Goal: Task Accomplishment & Management: Use online tool/utility

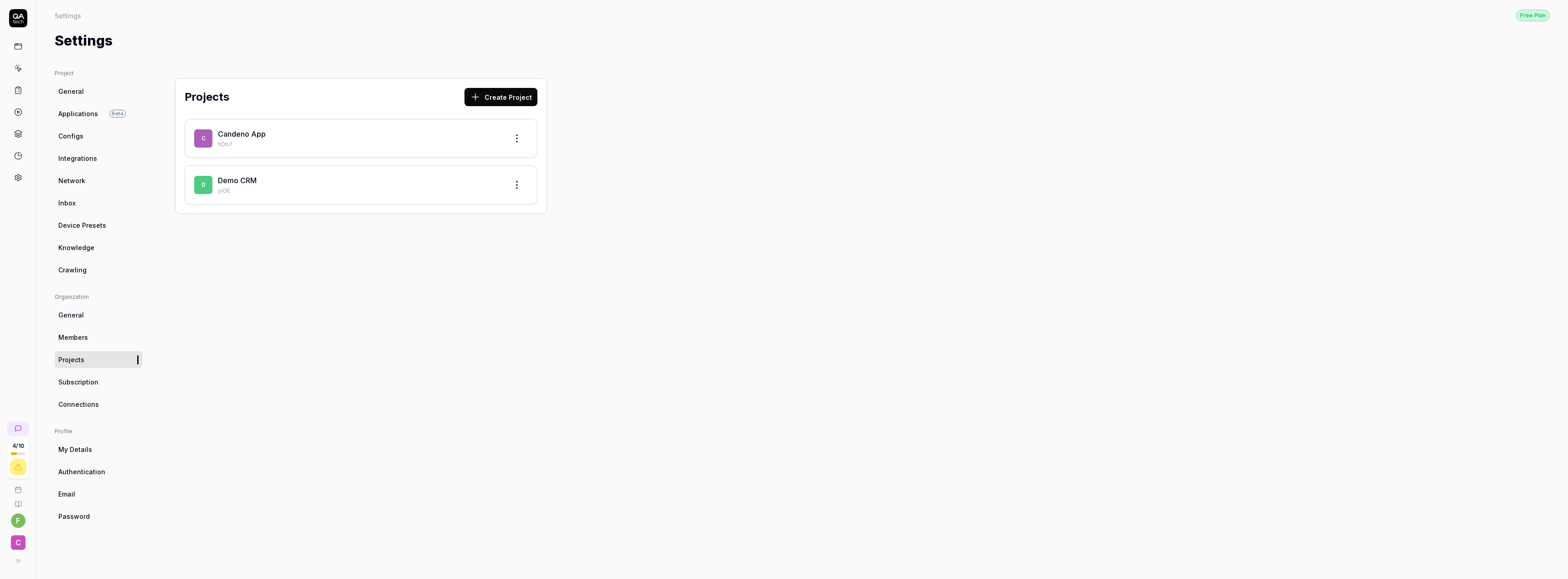
click at [14, 47] on icon at bounding box center [18, 47] width 8 height 8
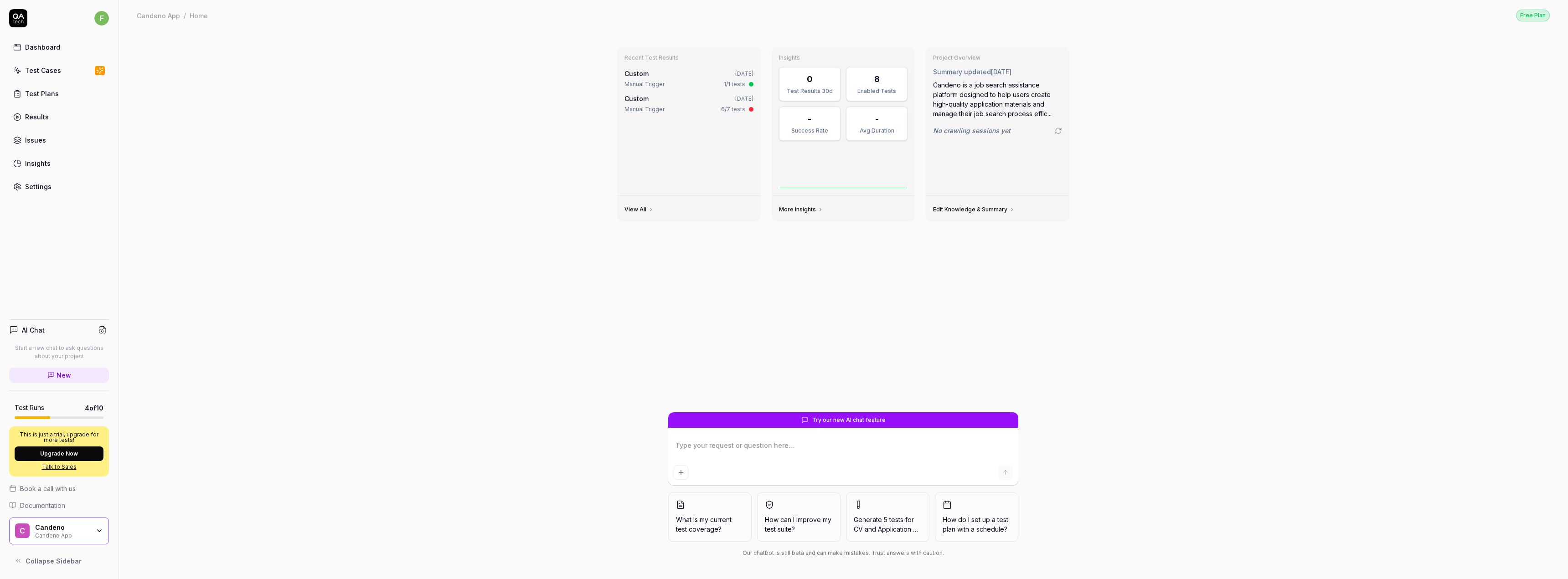
click at [45, 75] on div "Test Cases" at bounding box center [43, 70] width 36 height 10
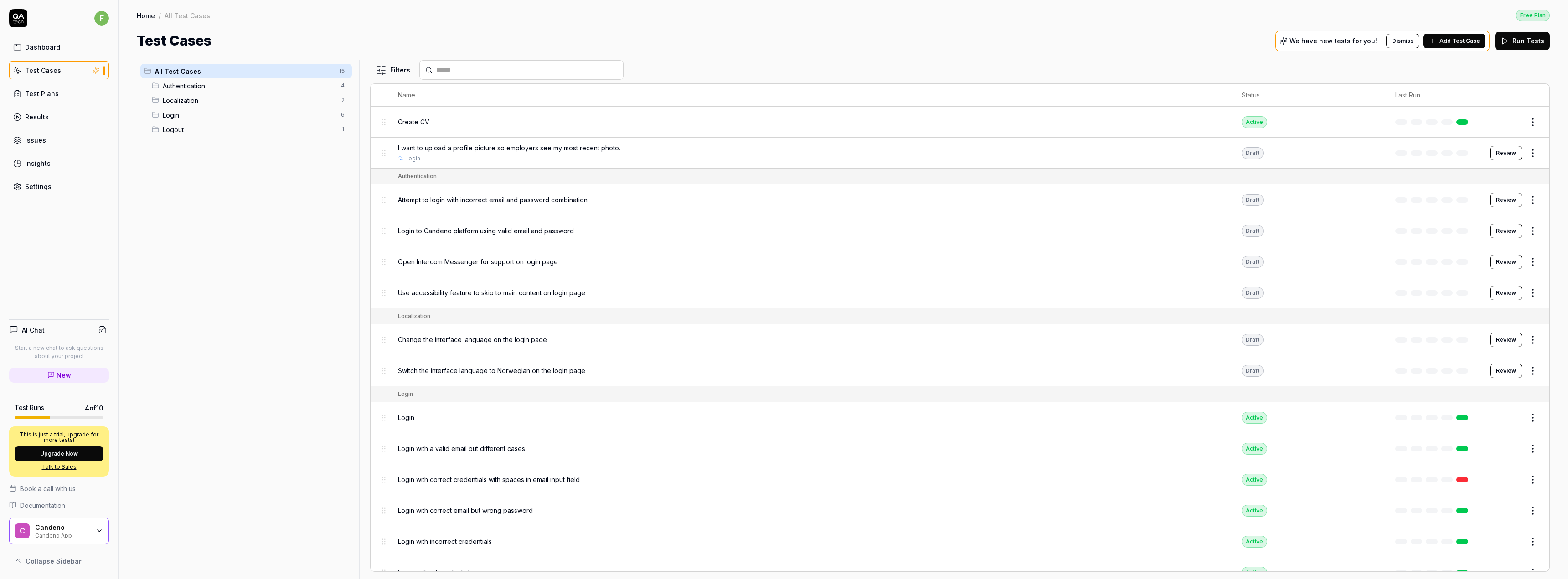
click at [431, 150] on span "I want to upload a profile picture so employers see my most recent photo." at bounding box center [510, 148] width 223 height 10
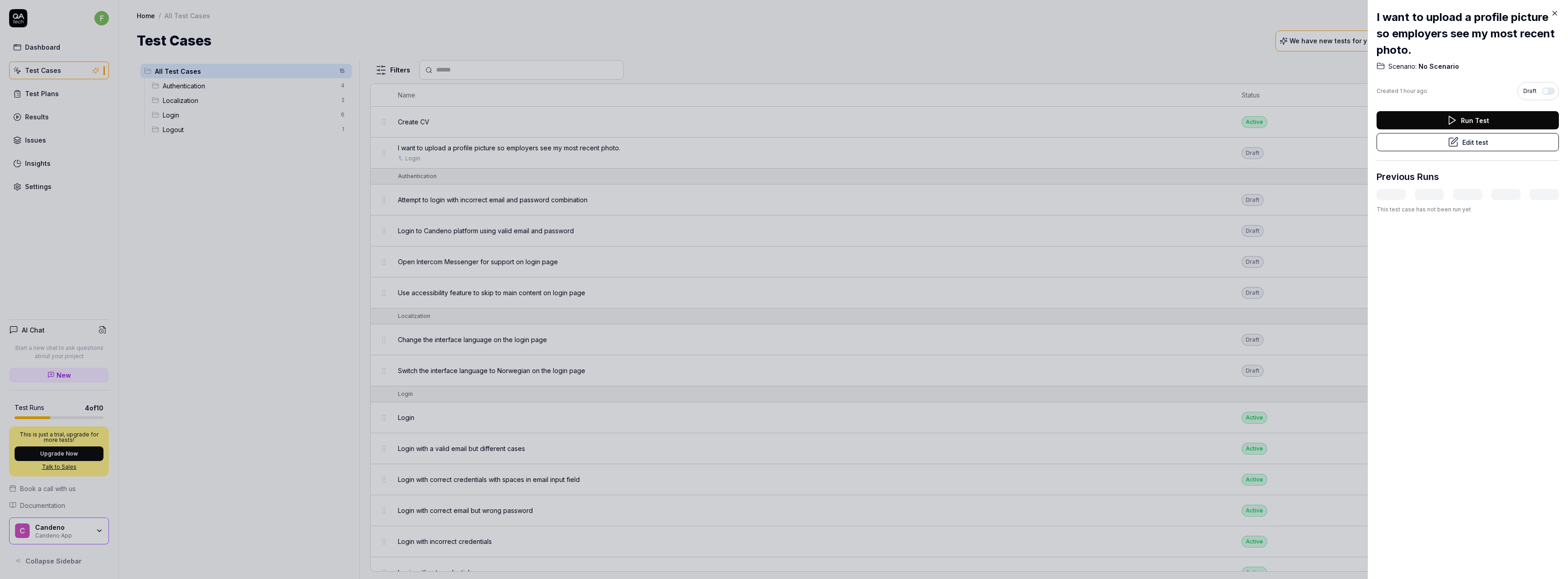
click at [1414, 141] on button "Edit test" at bounding box center [1467, 142] width 182 height 18
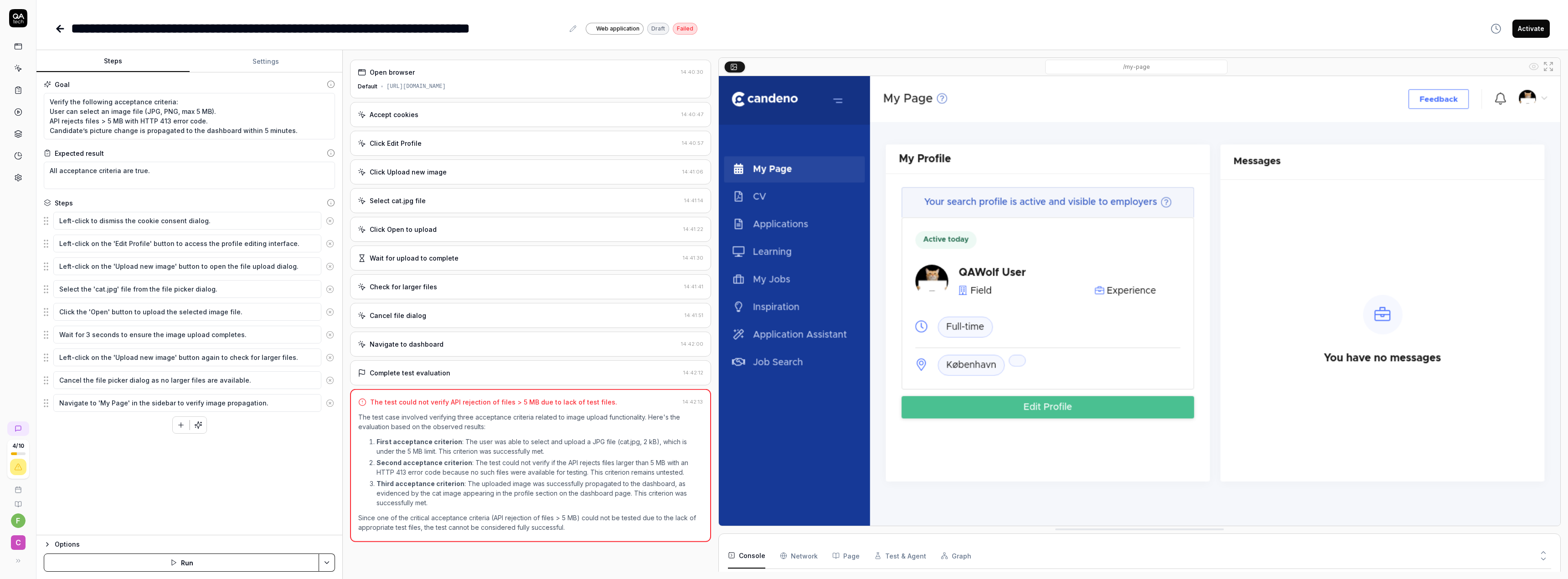
type textarea "*"
drag, startPoint x: 49, startPoint y: 116, endPoint x: 217, endPoint y: 136, distance: 169.2
click at [217, 136] on textarea "Verify the following acceptance criteria: User can select an image file (JPG, P…" at bounding box center [189, 116] width 291 height 47
click at [198, 120] on textarea "Verify the following acceptance criteria: User can select an image file (JPG, P…" at bounding box center [189, 116] width 291 height 47
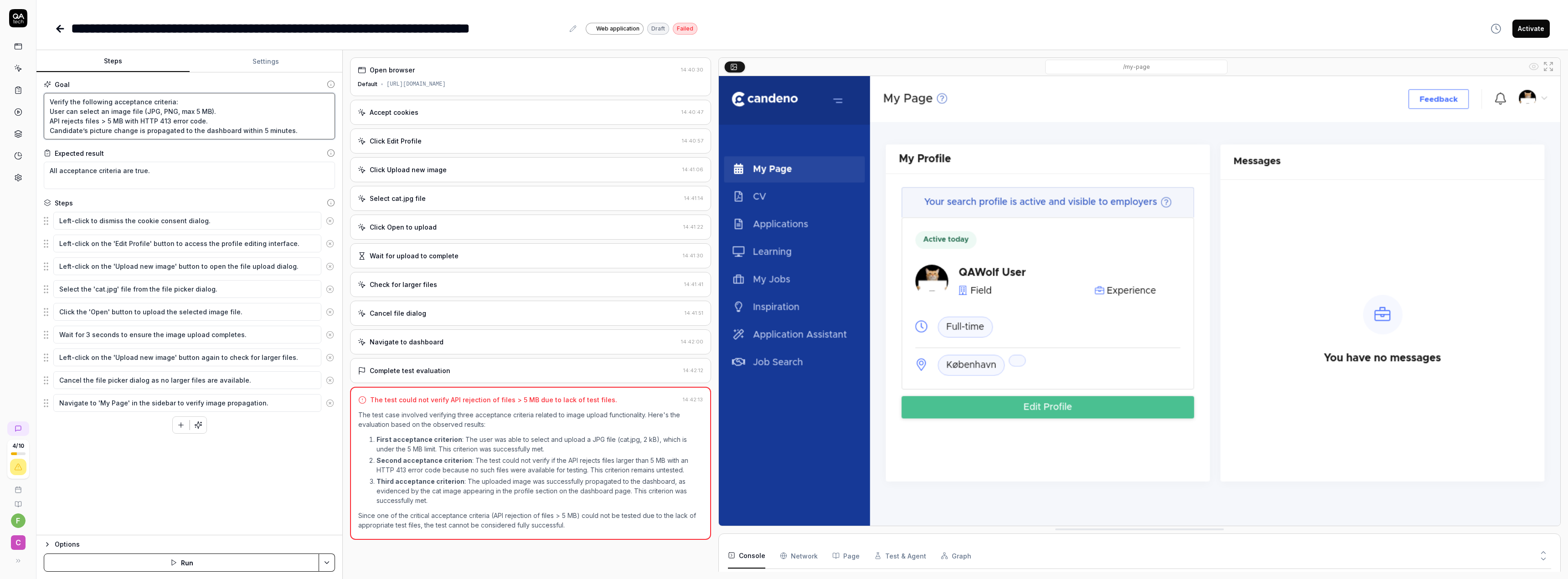
drag, startPoint x: 53, startPoint y: 112, endPoint x: 240, endPoint y: 112, distance: 187.0
click at [240, 112] on textarea "Verify the following acceptance criteria: User can select an image file (JPG, P…" at bounding box center [189, 116] width 291 height 47
click at [85, 124] on textarea "Verify the following acceptance criteria: User can select an image file (JPG, P…" at bounding box center [189, 116] width 291 height 47
drag, startPoint x: 47, startPoint y: 124, endPoint x: 229, endPoint y: 117, distance: 182.1
click at [229, 117] on textarea "Verify the following acceptance criteria: User can select an image file (JPG, P…" at bounding box center [189, 116] width 291 height 47
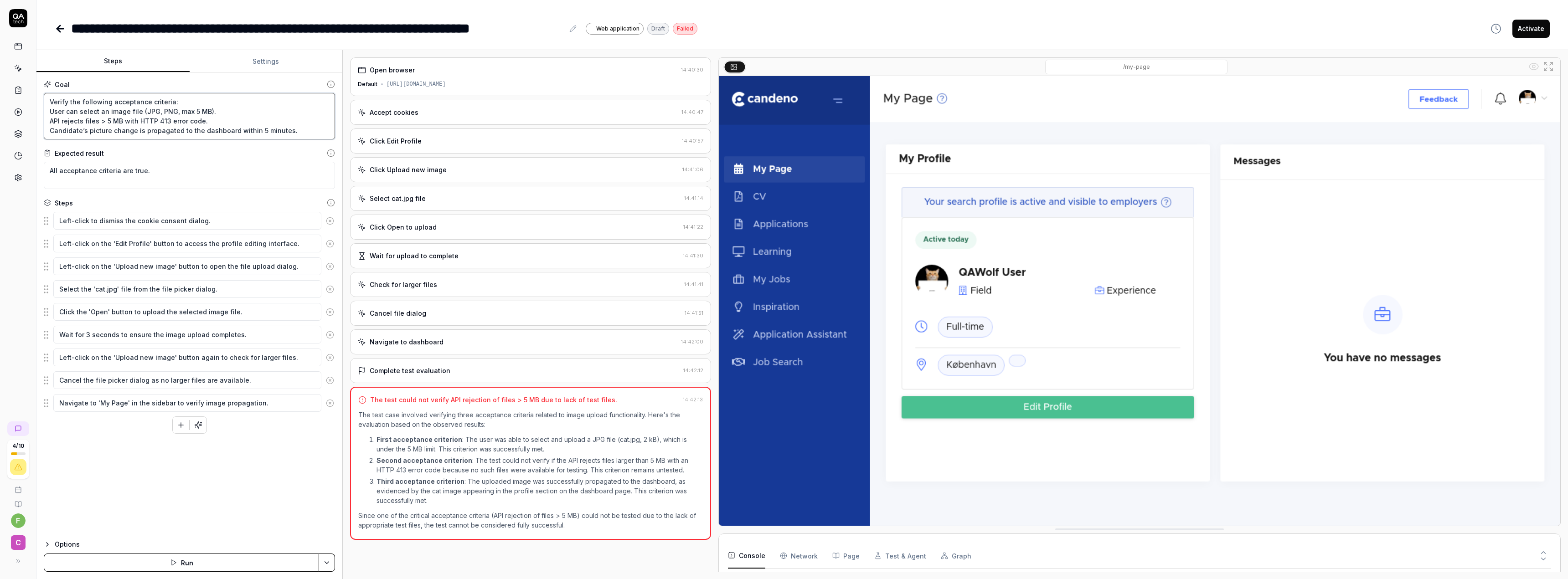
drag, startPoint x: 50, startPoint y: 132, endPoint x: 307, endPoint y: 132, distance: 257.0
click at [307, 132] on textarea "Verify the following acceptance criteria: User can select an image file (JPG, P…" at bounding box center [189, 116] width 291 height 47
click at [293, 133] on textarea "Verify the following acceptance criteria: User can select an image file (JPG, P…" at bounding box center [189, 116] width 291 height 47
click at [303, 80] on div "Goal" at bounding box center [189, 85] width 291 height 10
drag, startPoint x: 73, startPoint y: 27, endPoint x: 569, endPoint y: 19, distance: 496.1
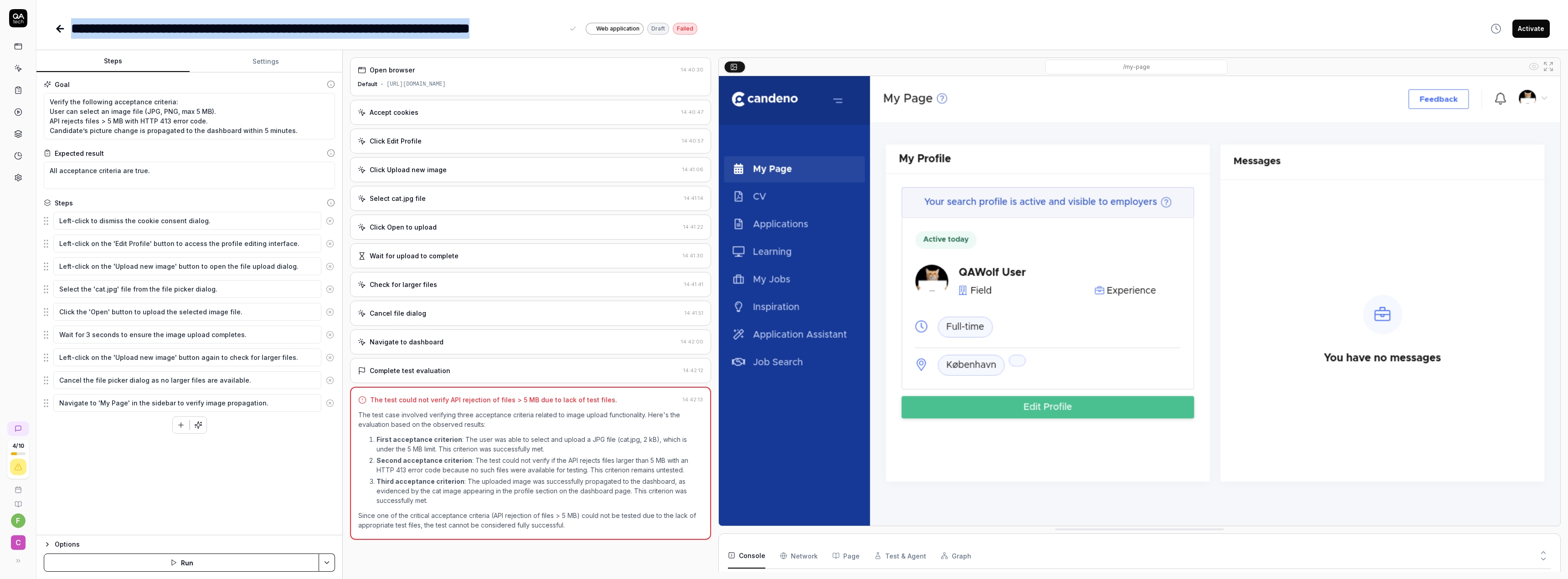
click at [569, 19] on div "**********" at bounding box center [324, 28] width 507 height 21
click at [85, 29] on div "**********" at bounding box center [317, 28] width 493 height 21
click at [865, 31] on div "**********" at bounding box center [803, 28] width 1496 height 21
drag, startPoint x: 130, startPoint y: 127, endPoint x: 289, endPoint y: 133, distance: 159.1
click at [289, 134] on textarea "Verify the following acceptance criteria: User can select an image file (JPG, P…" at bounding box center [189, 116] width 291 height 47
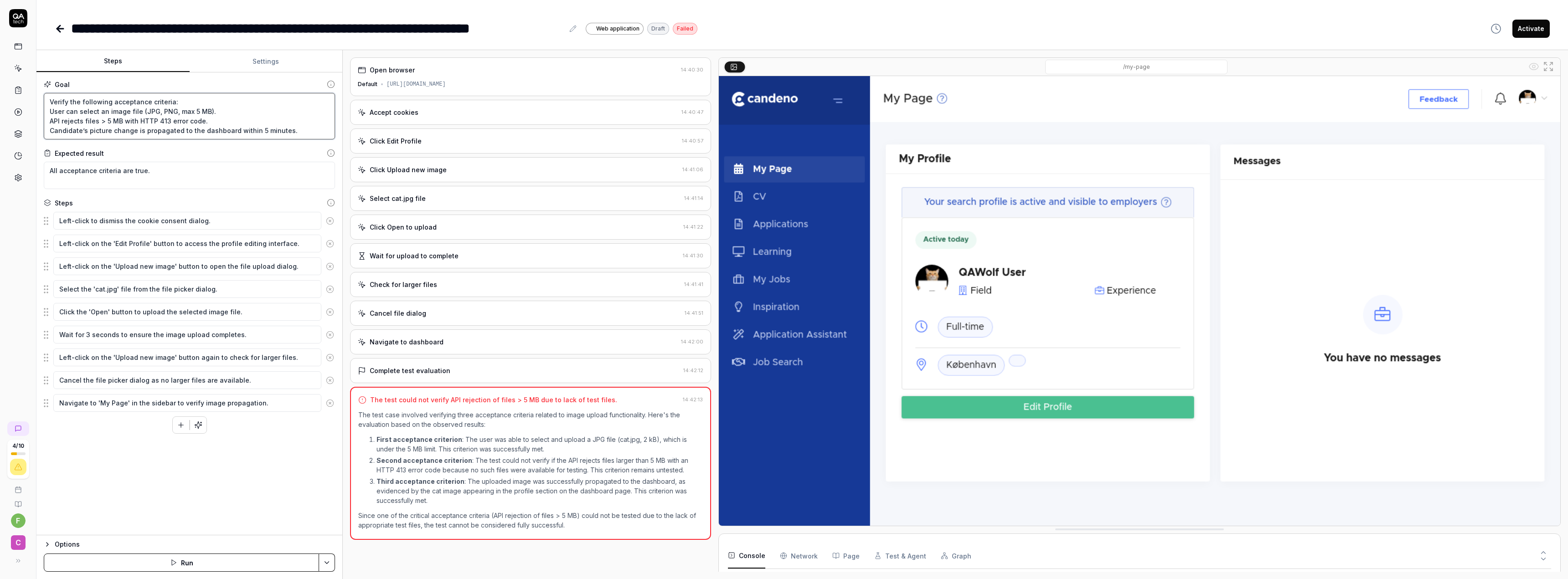
click at [289, 133] on textarea "Verify the following acceptance criteria: User can select an image file (JPG, P…" at bounding box center [189, 116] width 291 height 47
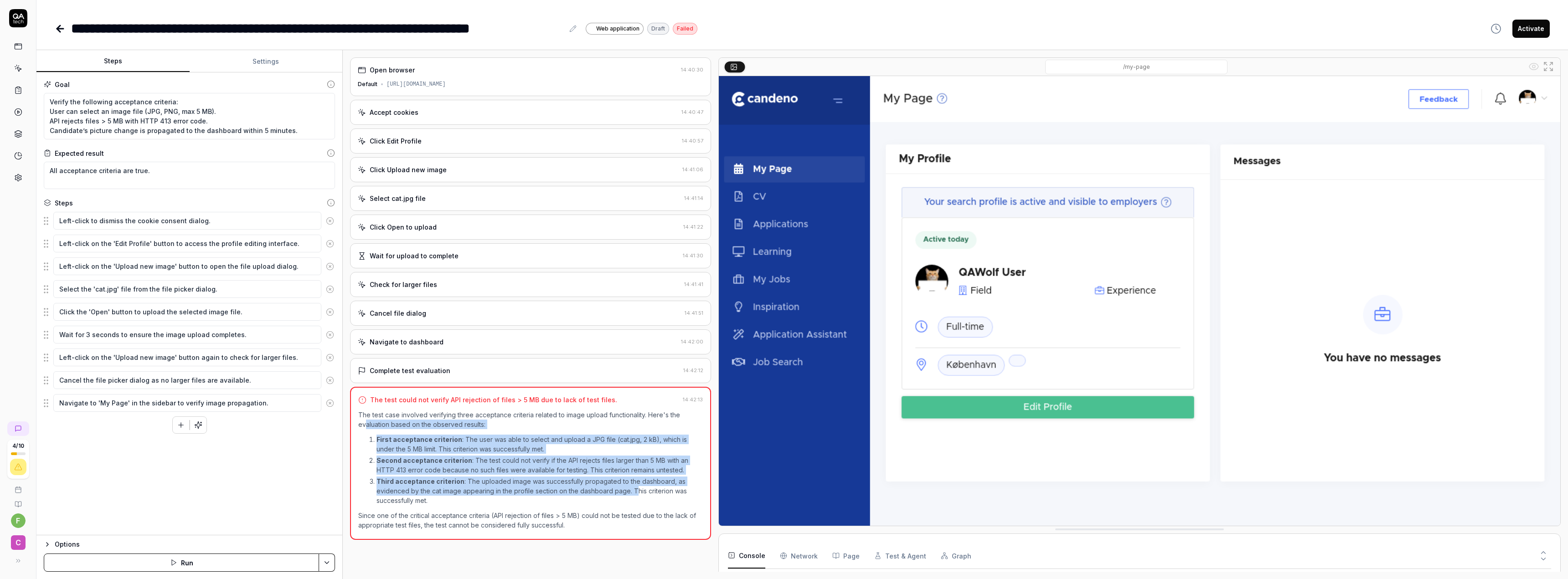
drag, startPoint x: 366, startPoint y: 421, endPoint x: 631, endPoint y: 497, distance: 275.7
click at [634, 494] on div "The test case involved verifying three acceptance criteria related to image upl…" at bounding box center [531, 470] width 345 height 120
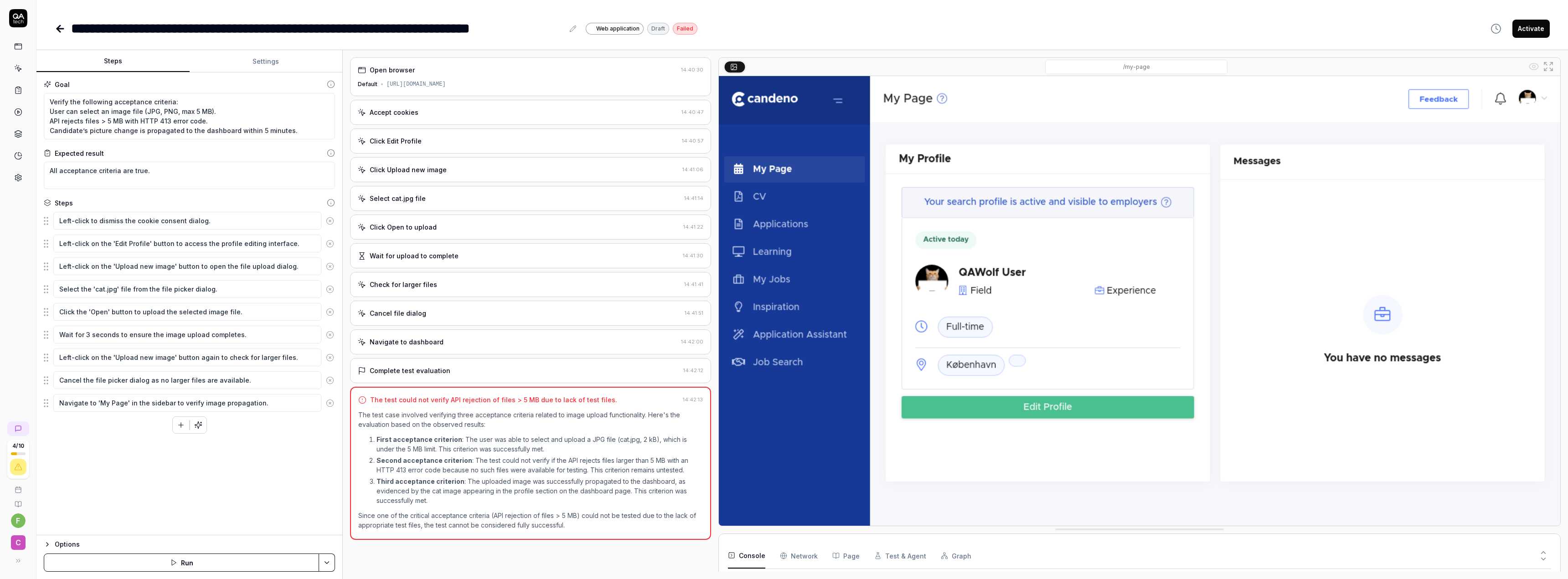
click at [588, 497] on p "Third acceptance criterion : The uploaded image was successfully propagated to …" at bounding box center [539, 491] width 327 height 29
drag, startPoint x: 371, startPoint y: 460, endPoint x: 689, endPoint y: 474, distance: 318.3
click at [689, 474] on li "Second acceptance criterion : The test could not verify if the API rejects file…" at bounding box center [539, 465] width 327 height 19
click at [671, 494] on p "Third acceptance criterion : The uploaded image was successfully propagated to …" at bounding box center [539, 491] width 327 height 29
